Goal: Task Accomplishment & Management: Manage account settings

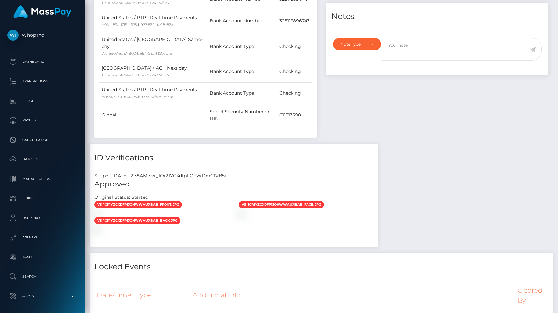
scroll to position [78, 145]
click at [44, 293] on p "Admin" at bounding box center [42, 296] width 70 height 10
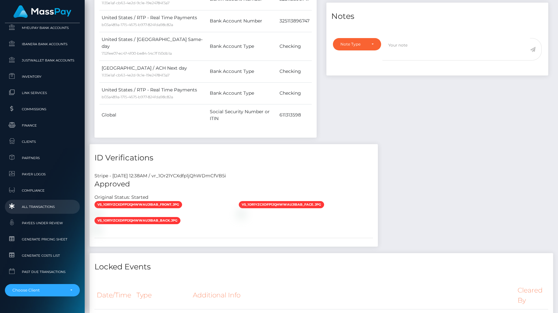
click at [38, 211] on link "All Transactions" at bounding box center [42, 207] width 75 height 14
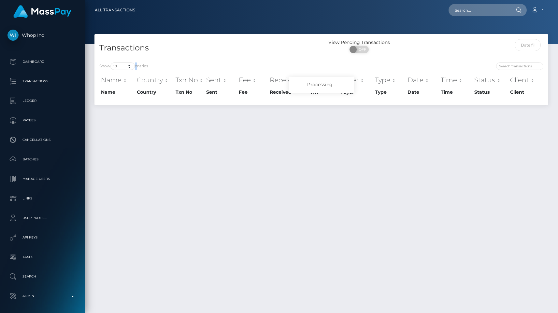
click at [134, 64] on label "Show 10 25 50 100 250 500 1,000 3,500 All entries" at bounding box center [123, 65] width 49 height 7
click at [134, 64] on select "10 25 50 100 250 500 1,000 3,500 All" at bounding box center [122, 65] width 24 height 7
select select "250"
click at [111, 62] on select "10 25 50 100 250 500 1,000 3,500 All" at bounding box center [122, 65] width 24 height 7
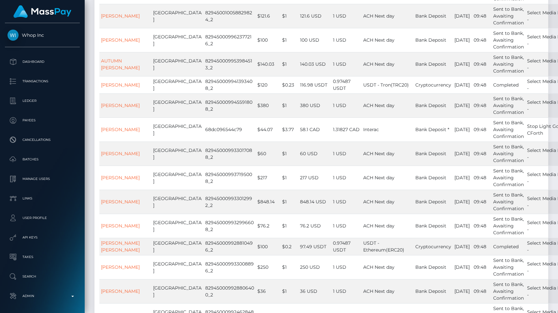
scroll to position [706, 0]
